Goal: Find specific page/section: Find specific page/section

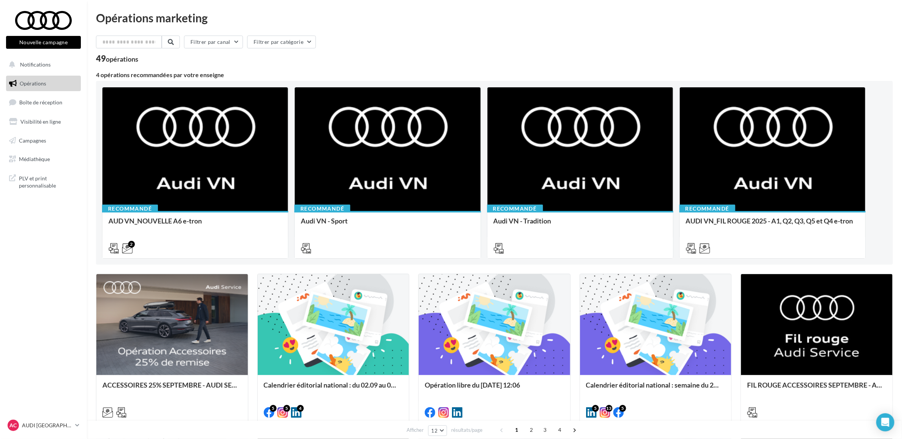
click at [381, 48] on div "Filtrer par canal Filtrer par catégorie" at bounding box center [494, 44] width 797 height 16
click at [46, 101] on span "Boîte de réception" at bounding box center [40, 102] width 43 height 6
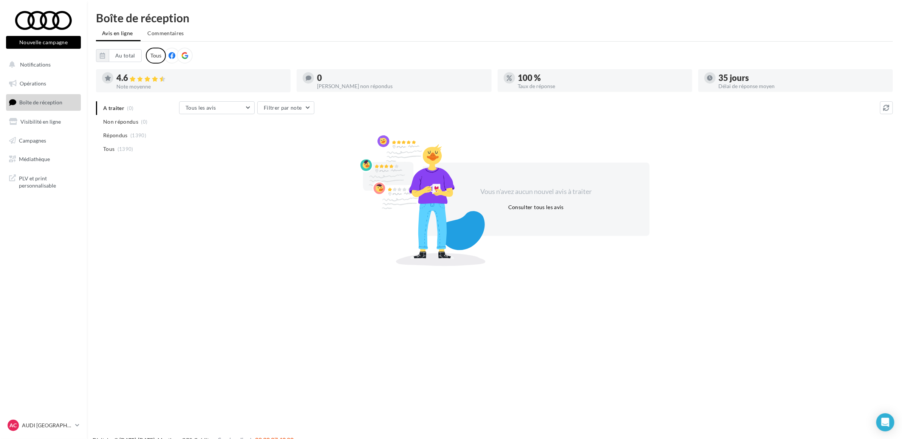
click at [67, 278] on nav "Nouvelle campagne Nouvelle campagne Notifications Opérations Boîte de réception…" at bounding box center [43, 219] width 87 height 439
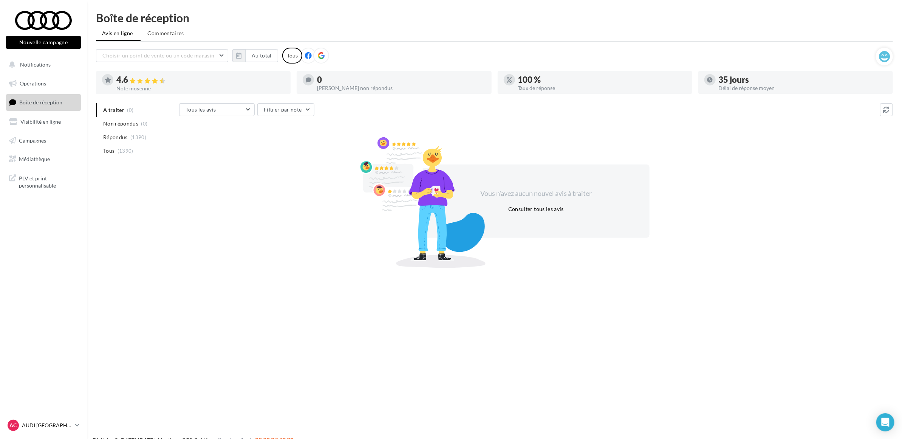
click at [56, 420] on div "AC AUDI CLERMONT FERRAND audi-cler-cha" at bounding box center [40, 425] width 65 height 11
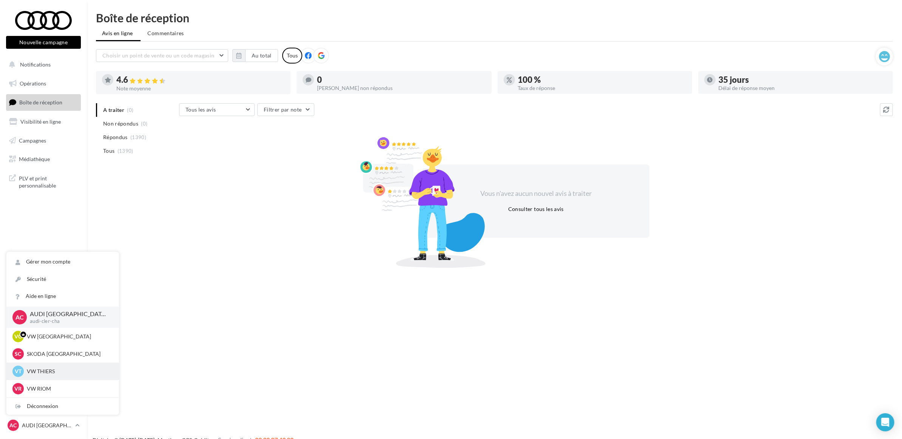
scroll to position [17, 0]
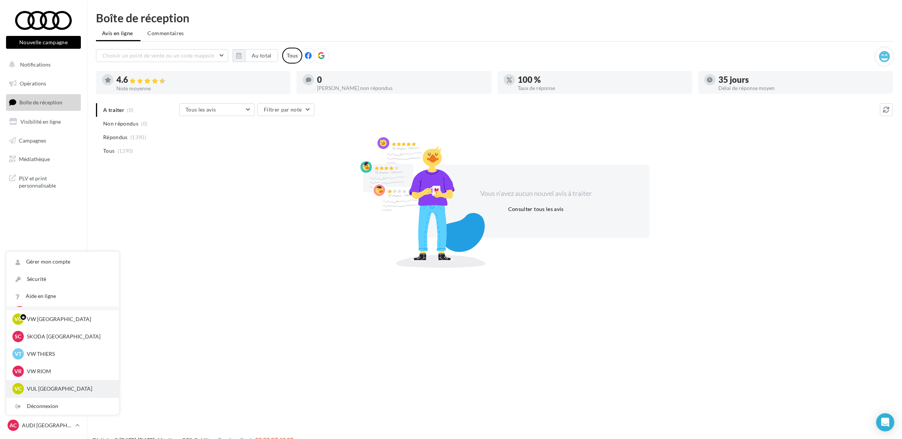
click at [59, 396] on div "VC VUL [GEOGRAPHIC_DATA] vwvu-chma-63170" at bounding box center [62, 388] width 113 height 17
click at [59, 390] on p "VUL [GEOGRAPHIC_DATA]" at bounding box center [68, 389] width 83 height 8
